Goal: Information Seeking & Learning: Learn about a topic

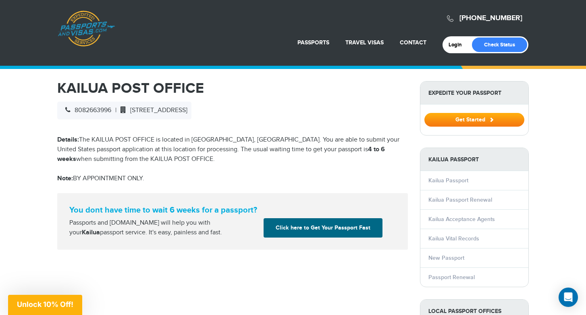
click at [341, 206] on strong "You dont have time to wait 6 weeks for a passport?" at bounding box center [232, 210] width 326 height 10
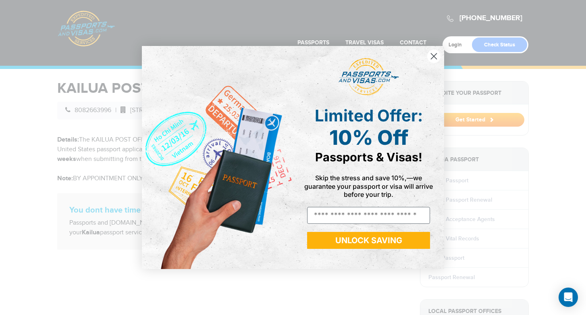
click at [431, 54] on icon "Close dialog" at bounding box center [434, 56] width 6 height 6
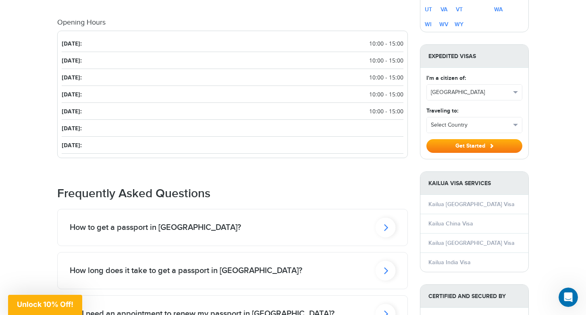
scroll to position [488, 0]
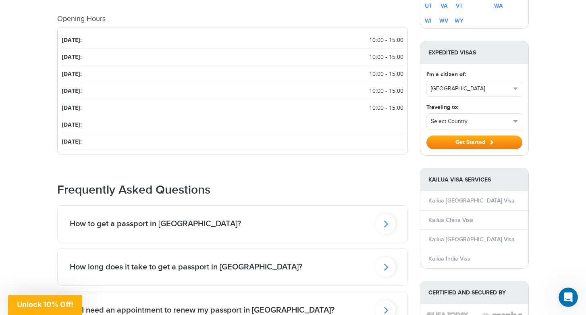
click at [378, 204] on div "Frequently Asked Questions How to get a passport in Kailua? To get a passport i…" at bounding box center [232, 299] width 351 height 232
click at [376, 218] on div "How to get a passport in [GEOGRAPHIC_DATA]?" at bounding box center [233, 224] width 350 height 36
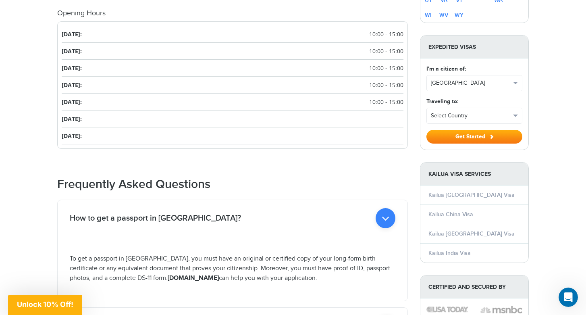
scroll to position [492, 0]
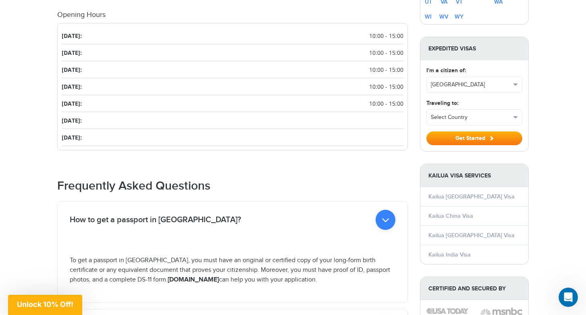
click at [173, 280] on strong "[DOMAIN_NAME]" at bounding box center [193, 280] width 51 height 8
click at [113, 278] on p "To get a passport in Kailua, you must have an original or certified copy of you…" at bounding box center [233, 270] width 326 height 29
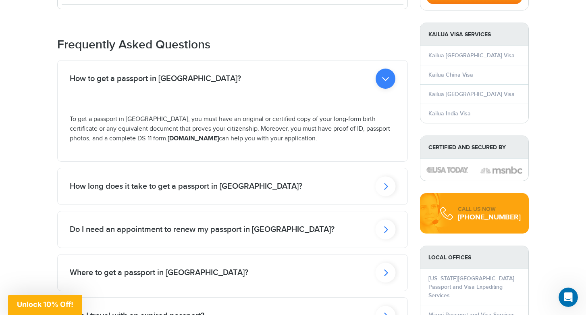
scroll to position [635, 0]
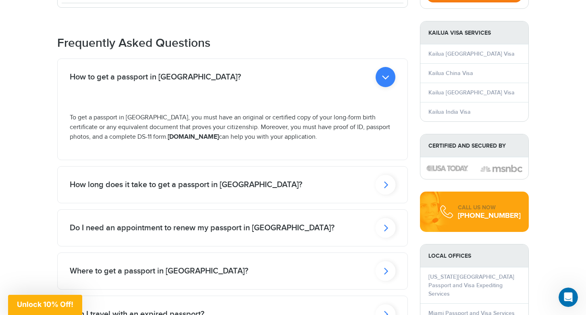
click at [373, 224] on div "Do I need an appointment to renew my passport in [GEOGRAPHIC_DATA]?" at bounding box center [233, 228] width 350 height 36
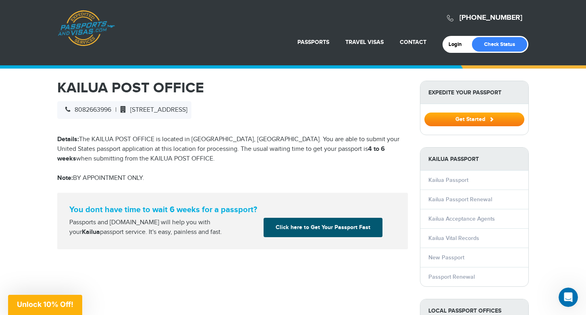
scroll to position [4, 0]
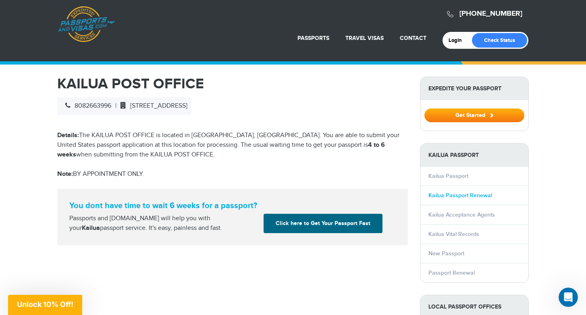
click at [450, 195] on link "Kailua Passport Renewal" at bounding box center [460, 195] width 64 height 7
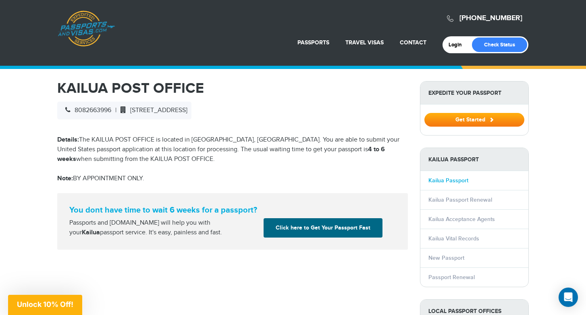
click at [433, 183] on link "Kailua Passport" at bounding box center [448, 180] width 40 height 7
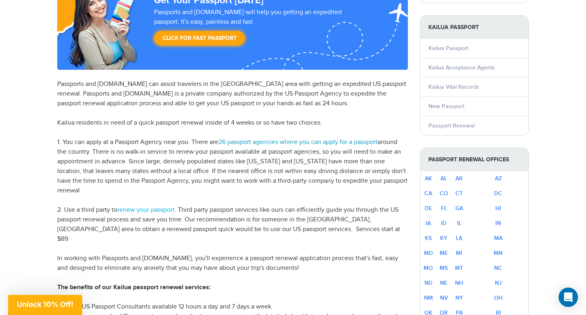
scroll to position [133, 0]
